Goal: Check status

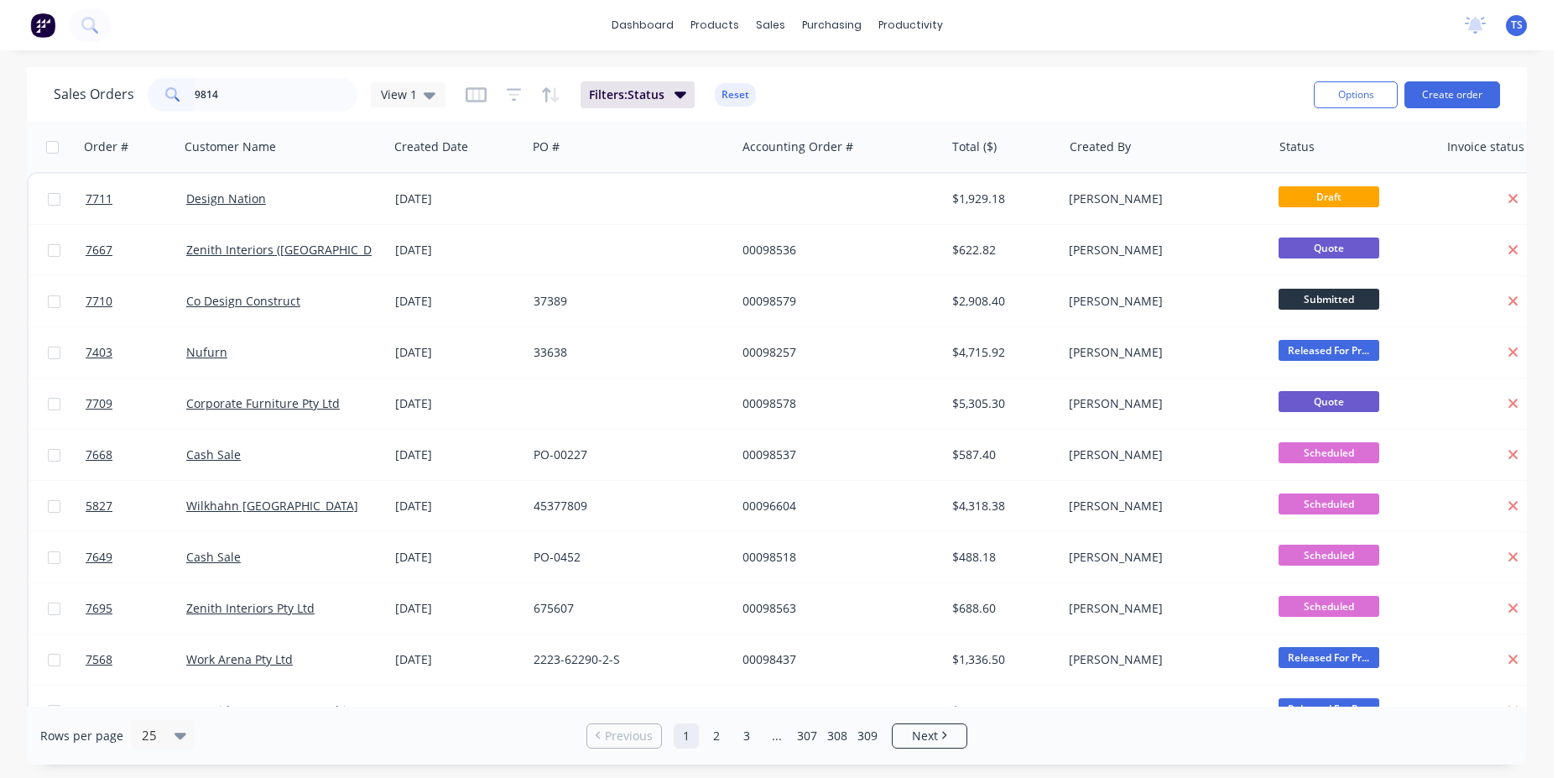
type input "98143"
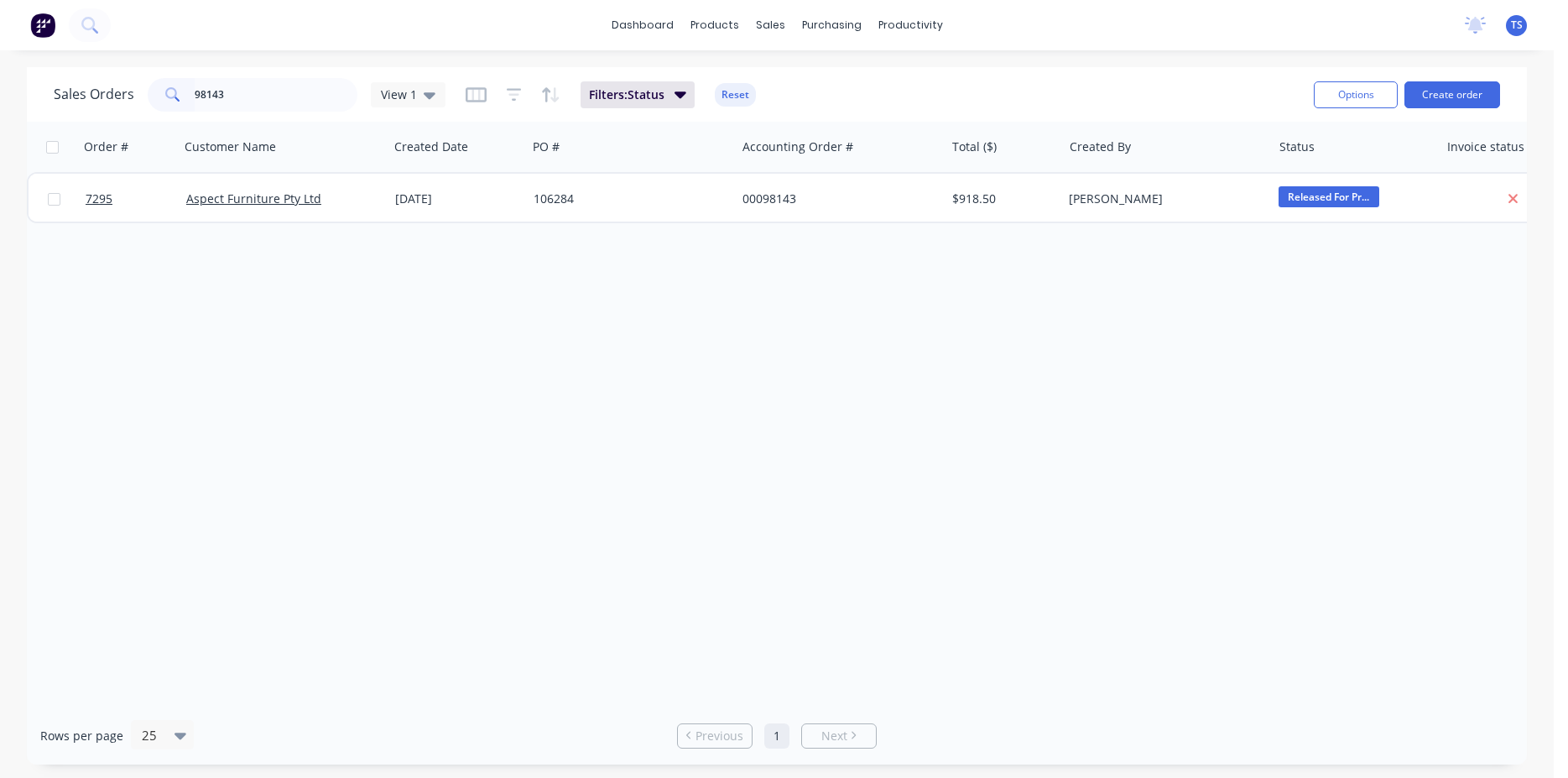
click at [258, 96] on input "98143" at bounding box center [276, 95] width 163 height 34
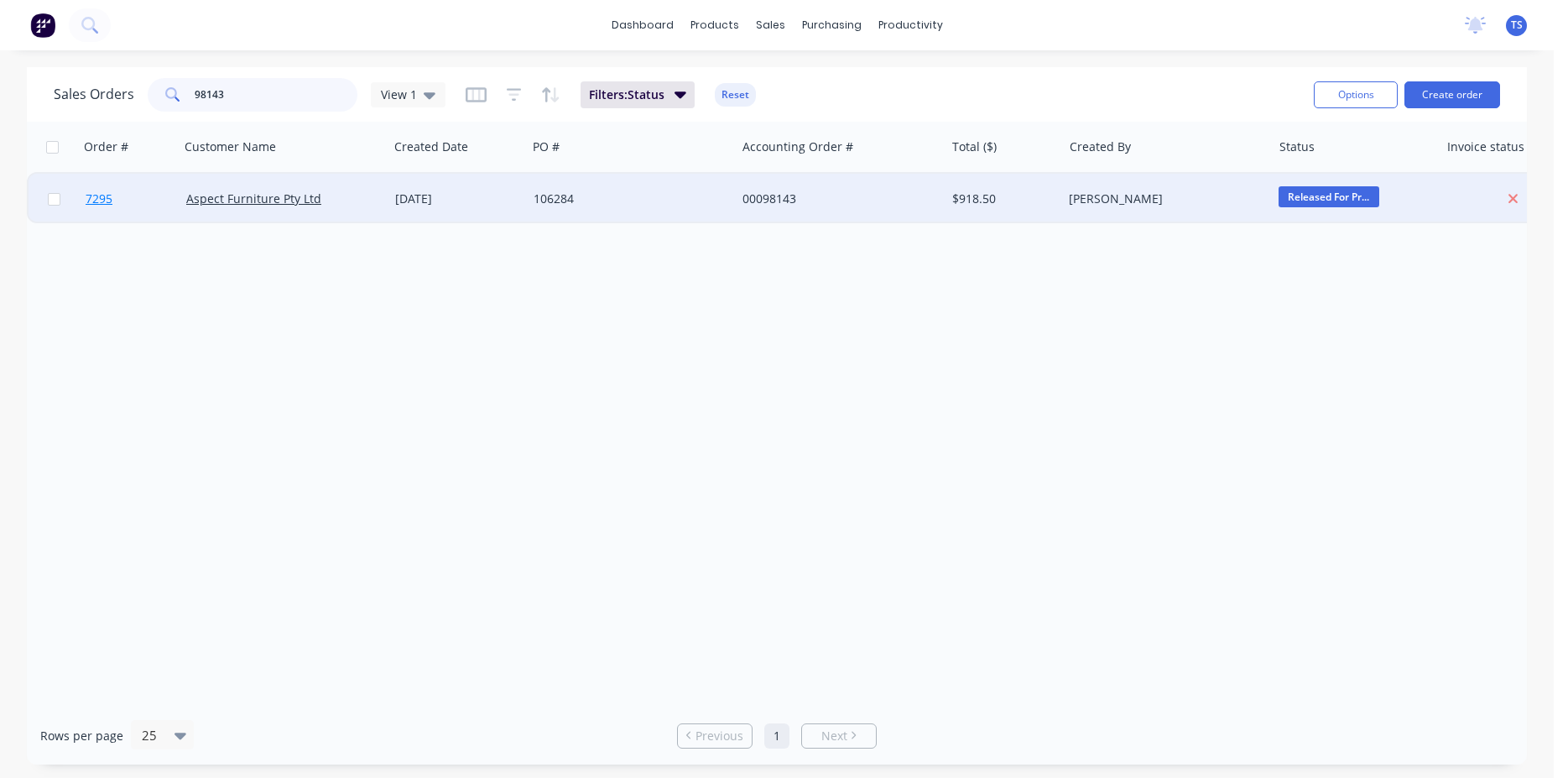
type input "98143"
click at [140, 198] on link "7295" at bounding box center [136, 198] width 101 height 50
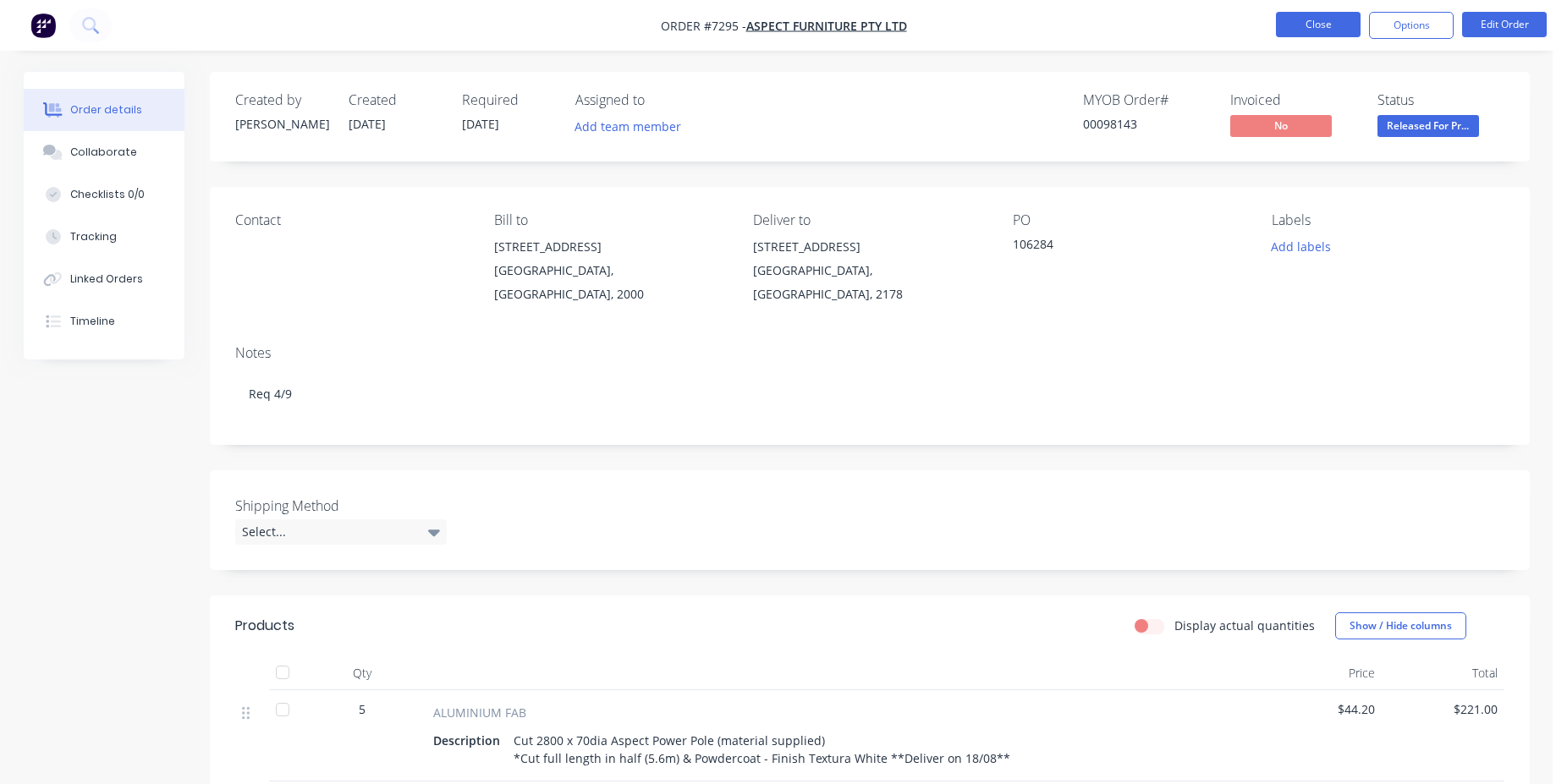
click at [1314, 34] on button "Close" at bounding box center [1319, 24] width 85 height 26
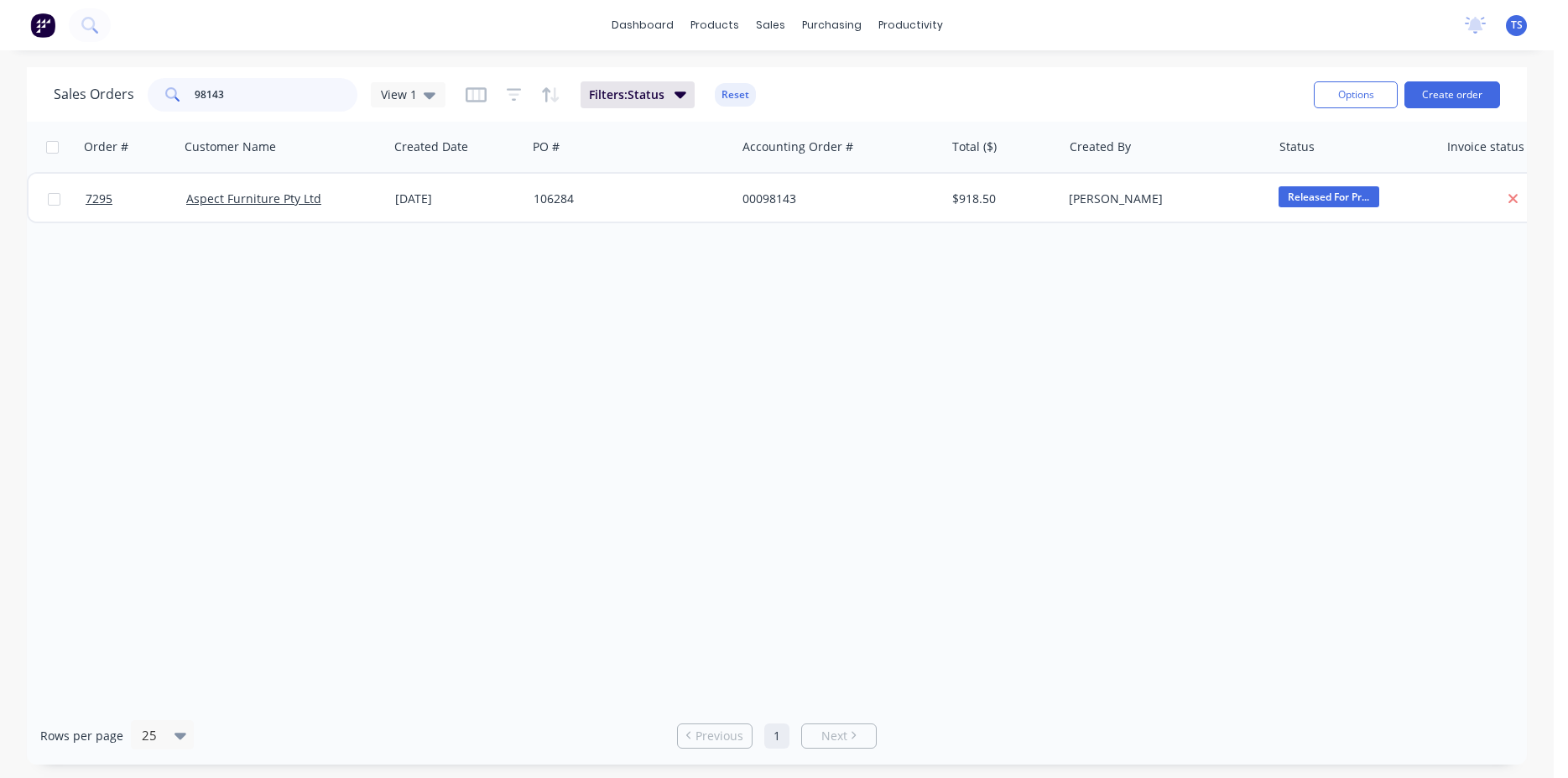
drag, startPoint x: 253, startPoint y: 94, endPoint x: 78, endPoint y: 94, distance: 175.0
click at [194, 94] on input "98143" at bounding box center [276, 95] width 163 height 34
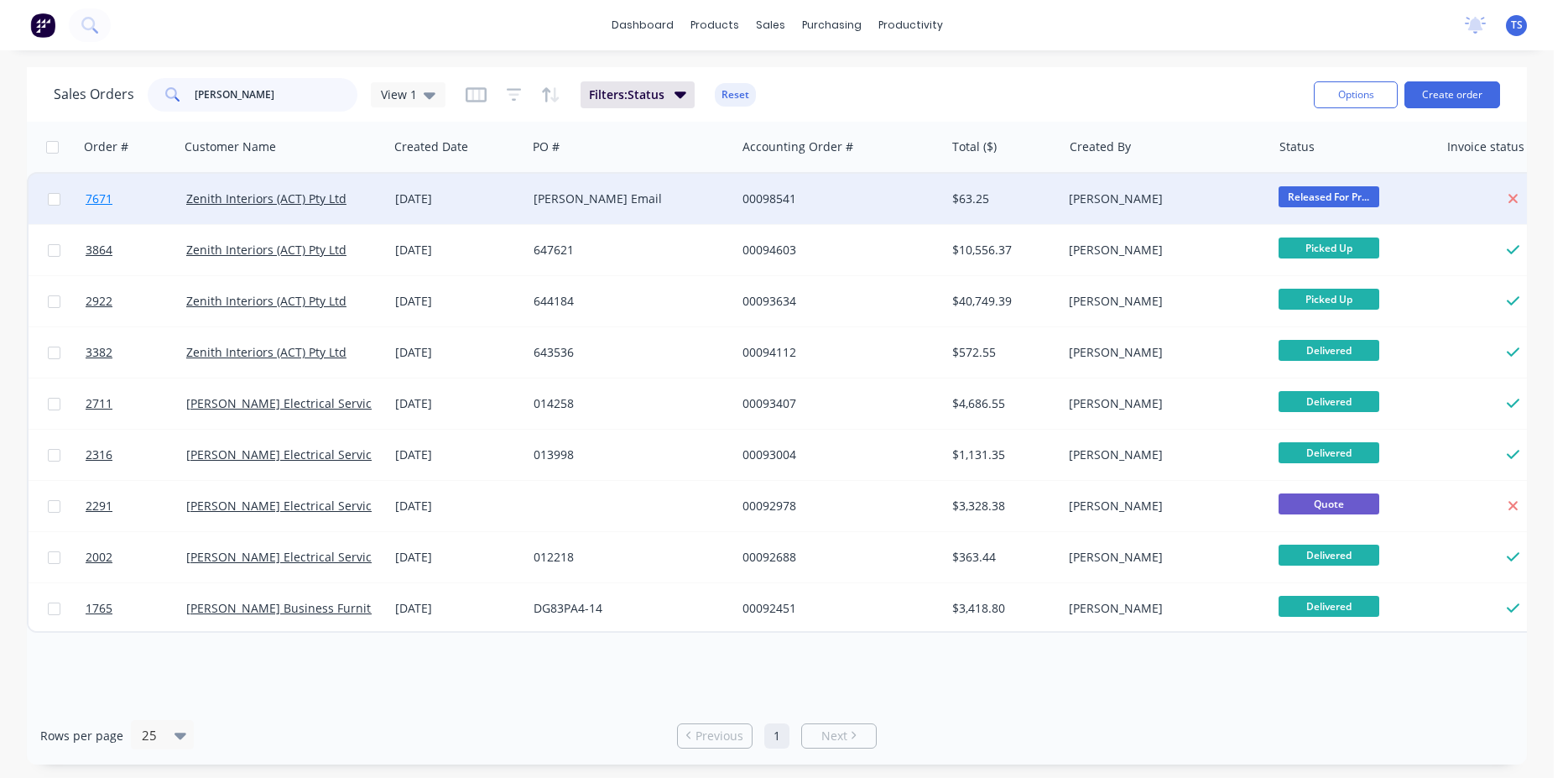
type input "[PERSON_NAME]"
click at [86, 203] on span "7671" at bounding box center [99, 199] width 26 height 17
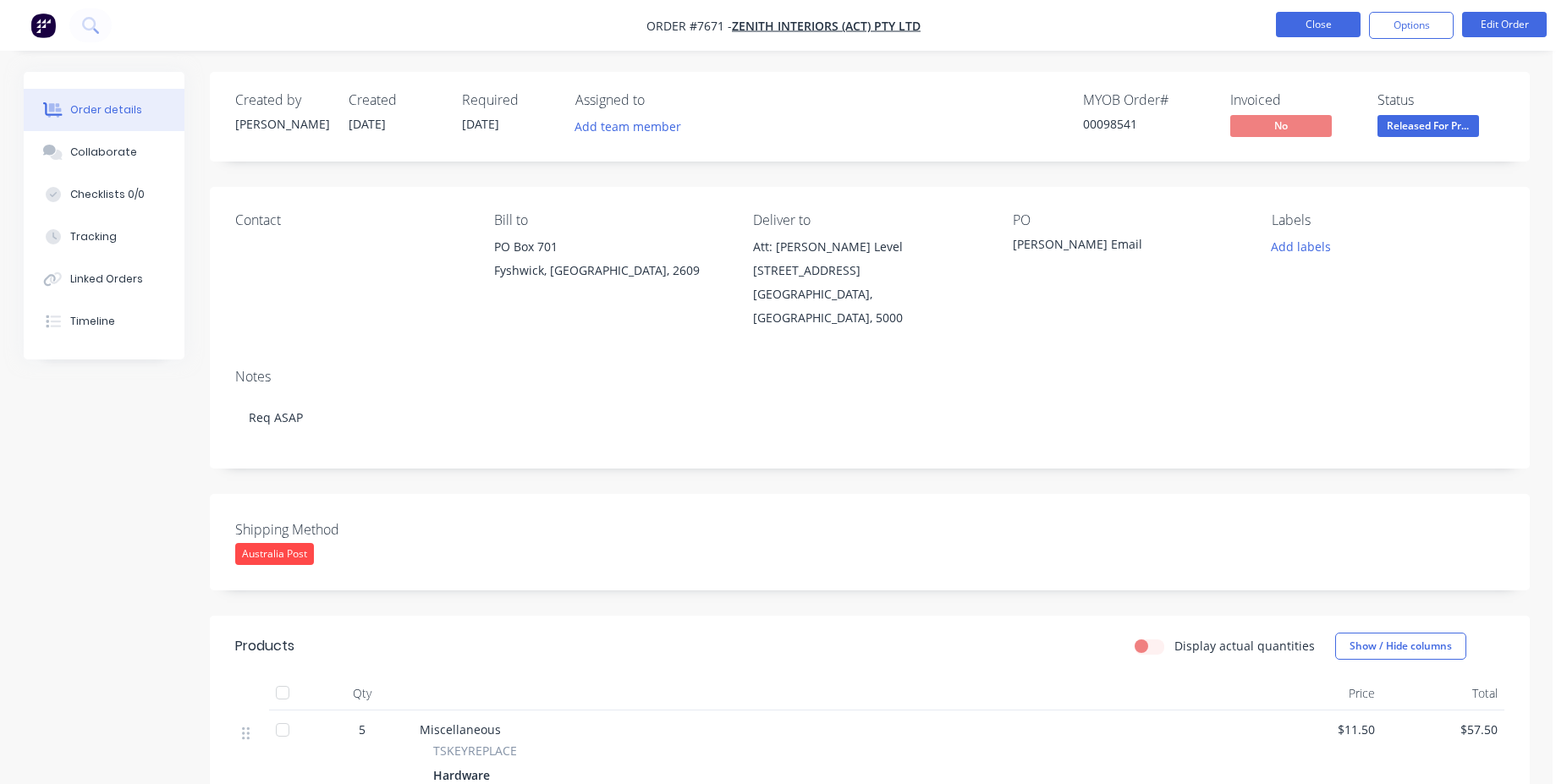
click at [1323, 31] on button "Close" at bounding box center [1319, 24] width 85 height 26
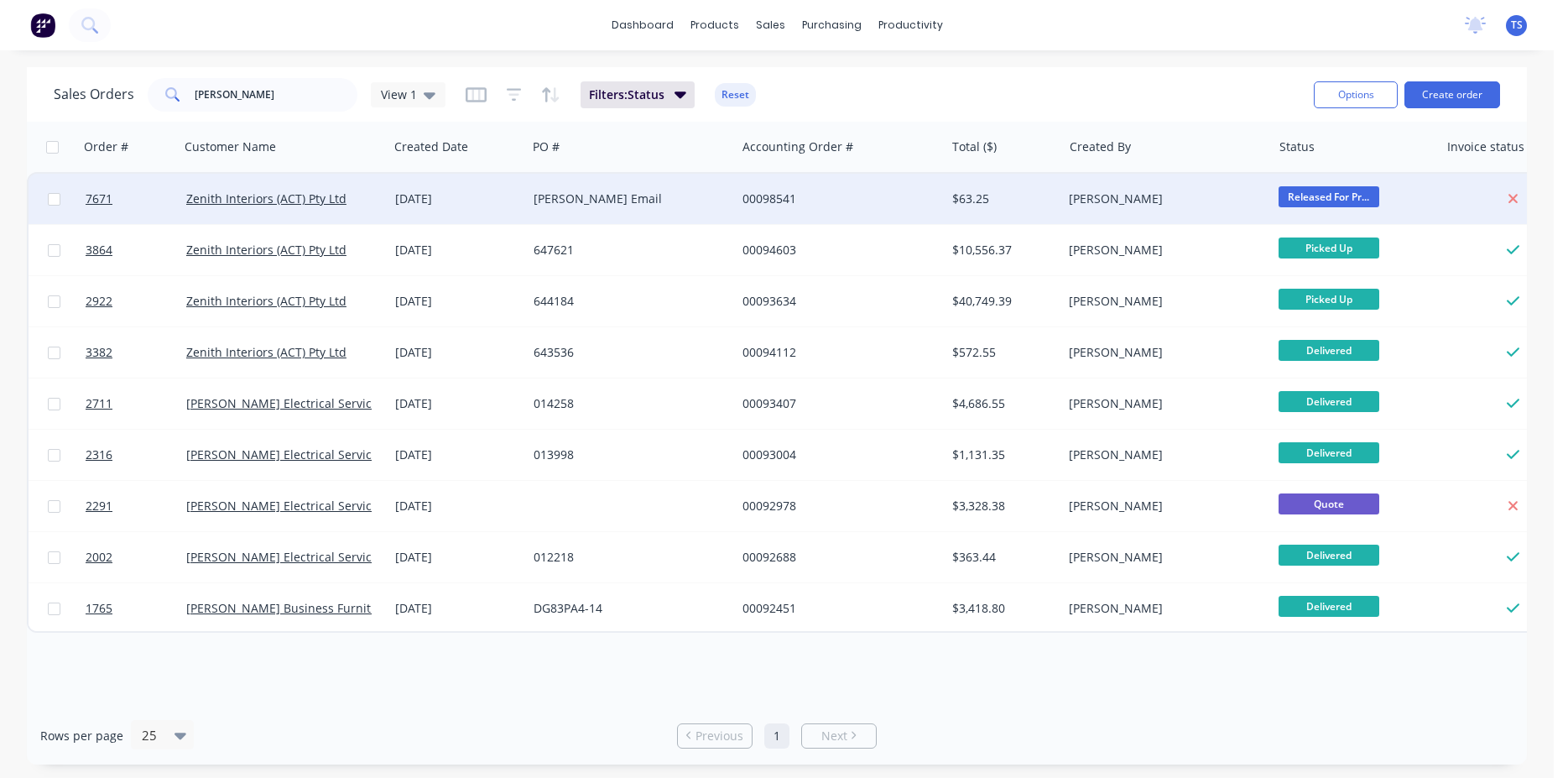
click at [642, 183] on div "[PERSON_NAME] Email" at bounding box center [631, 198] width 209 height 50
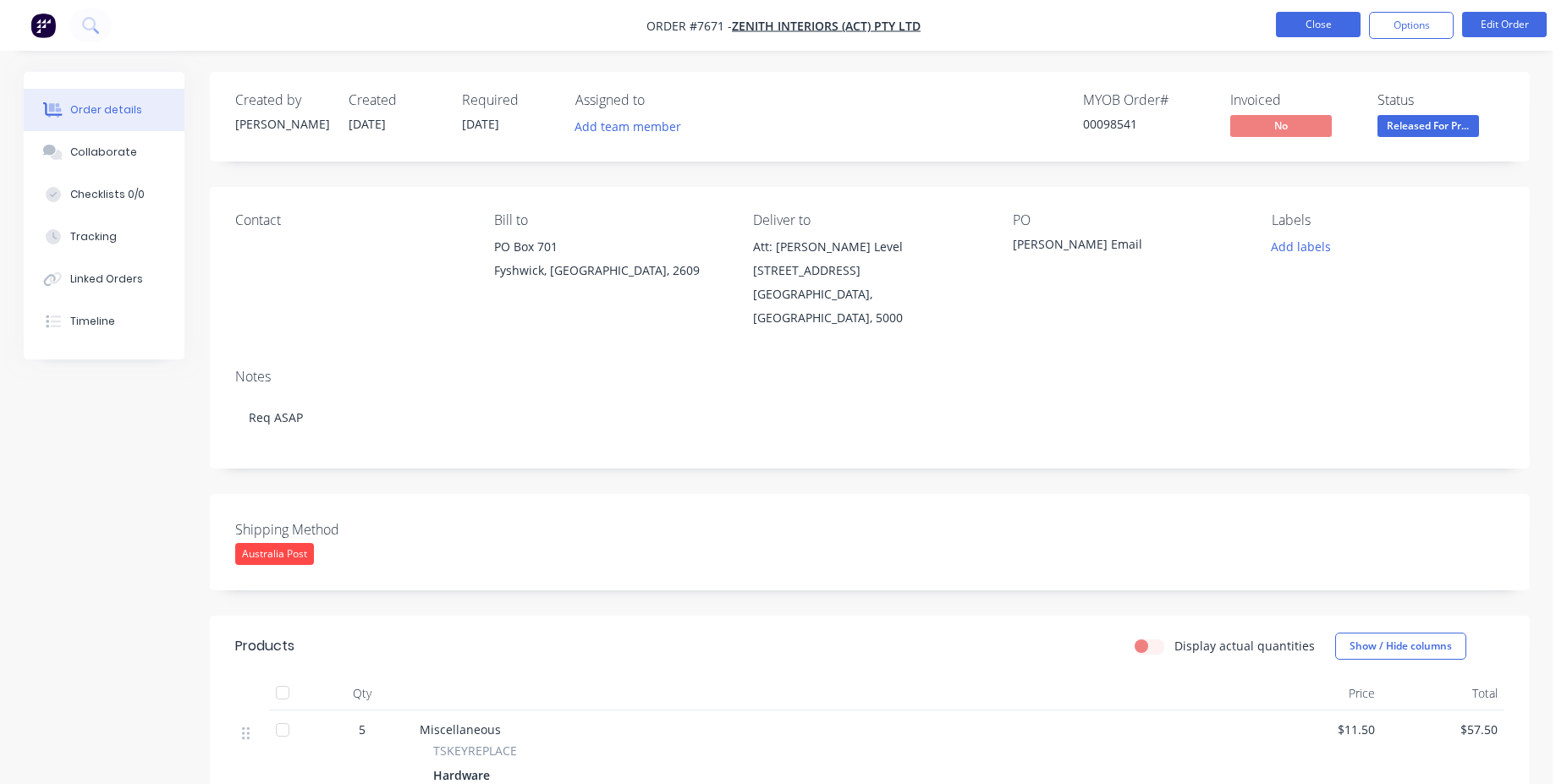
click at [1348, 31] on button "Close" at bounding box center [1319, 24] width 85 height 26
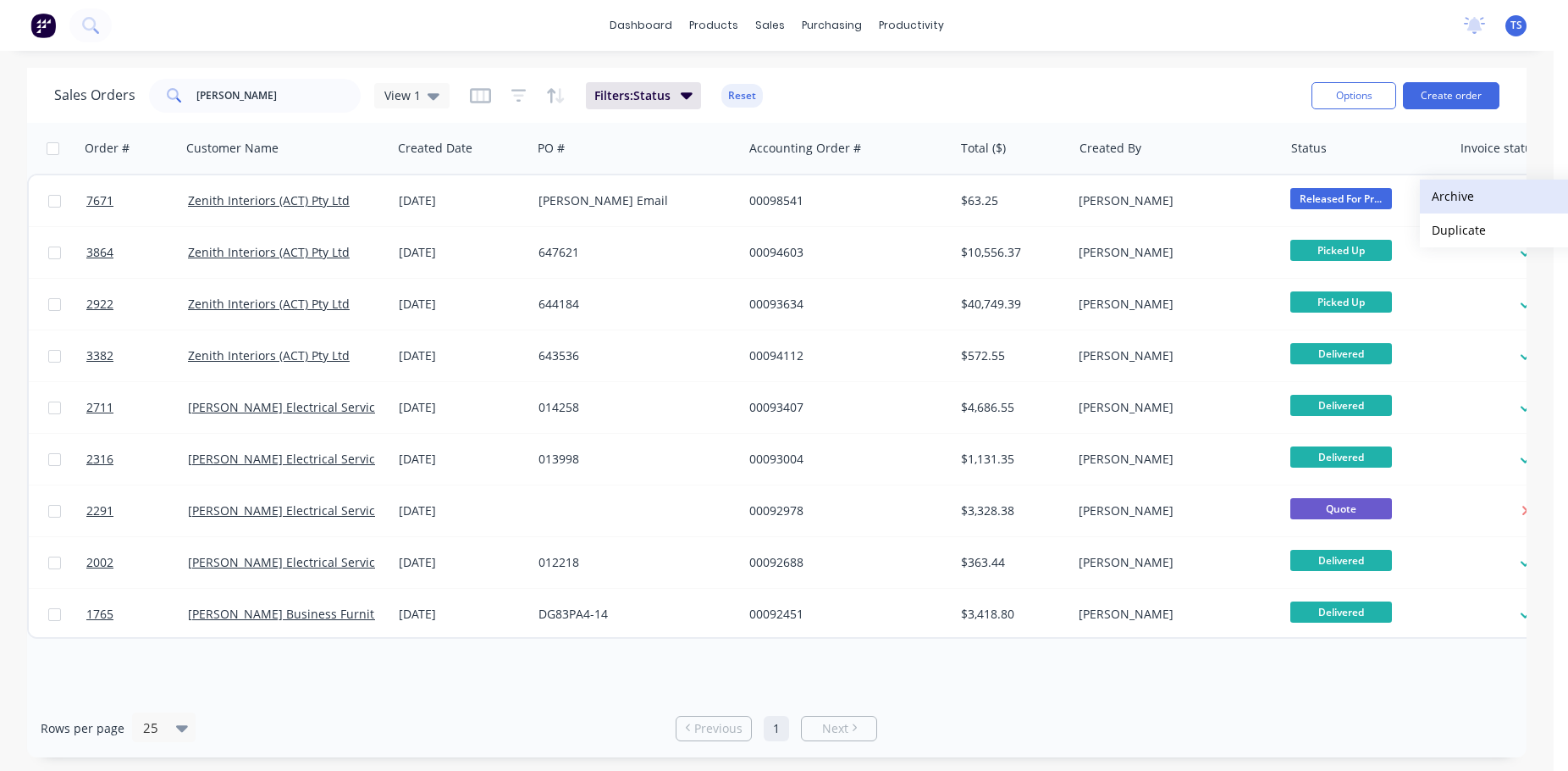
click at [1491, 195] on button "Archive" at bounding box center [1505, 196] width 170 height 34
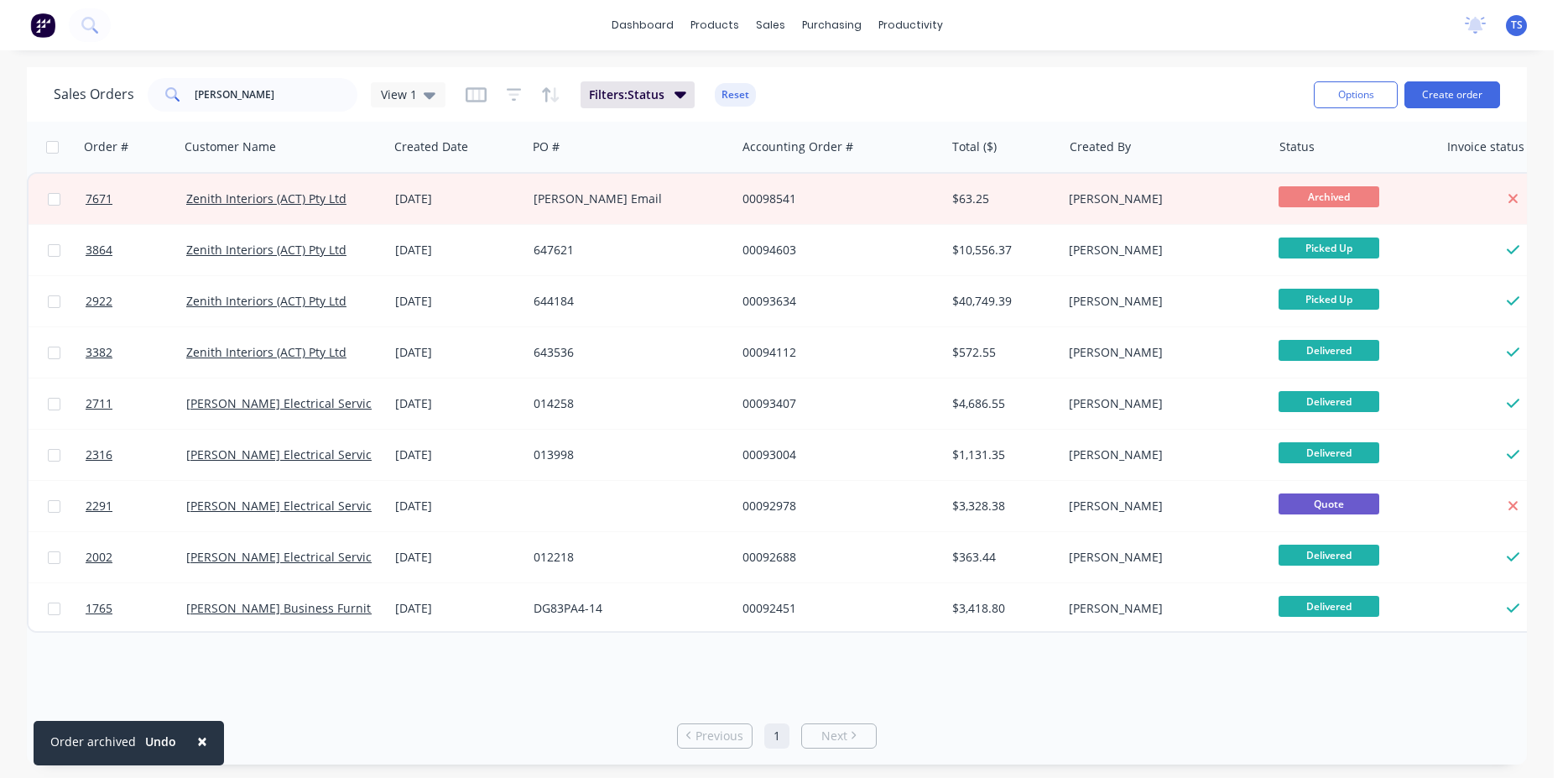
click at [197, 742] on span "×" at bounding box center [202, 740] width 10 height 24
click at [237, 79] on input "[PERSON_NAME]" at bounding box center [276, 95] width 163 height 34
click at [245, 88] on input "[PERSON_NAME]" at bounding box center [276, 95] width 163 height 34
